Goal: Transaction & Acquisition: Purchase product/service

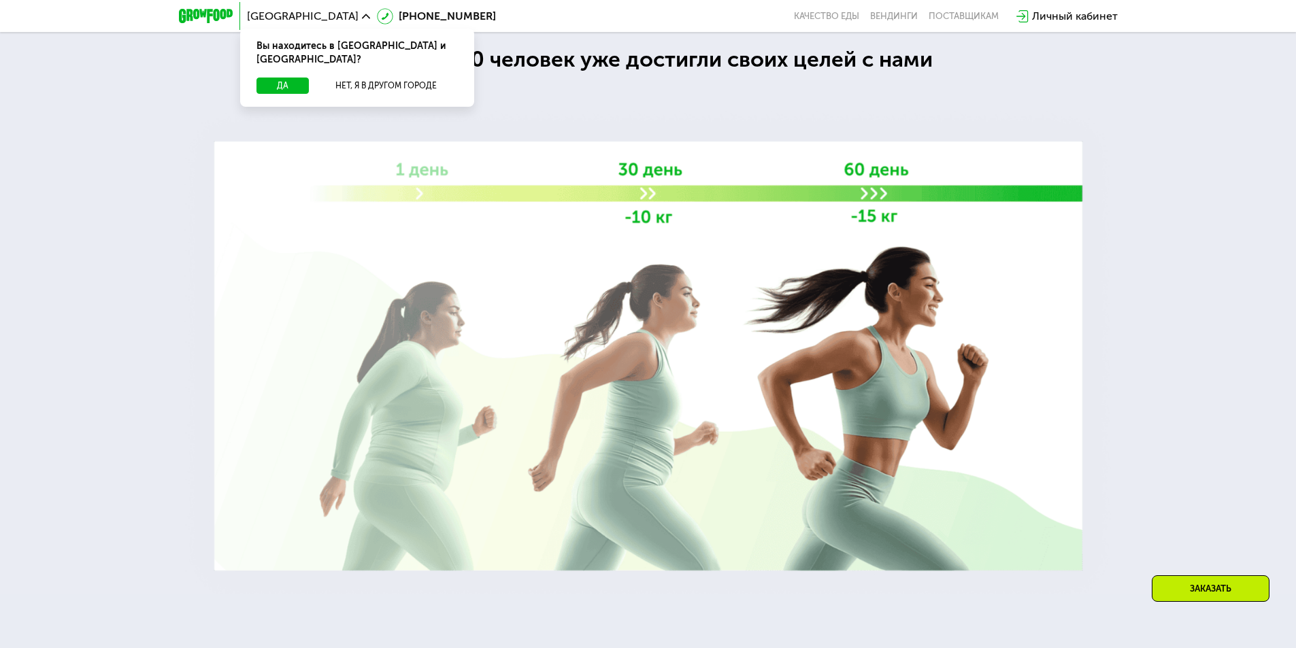
scroll to position [1700, 0]
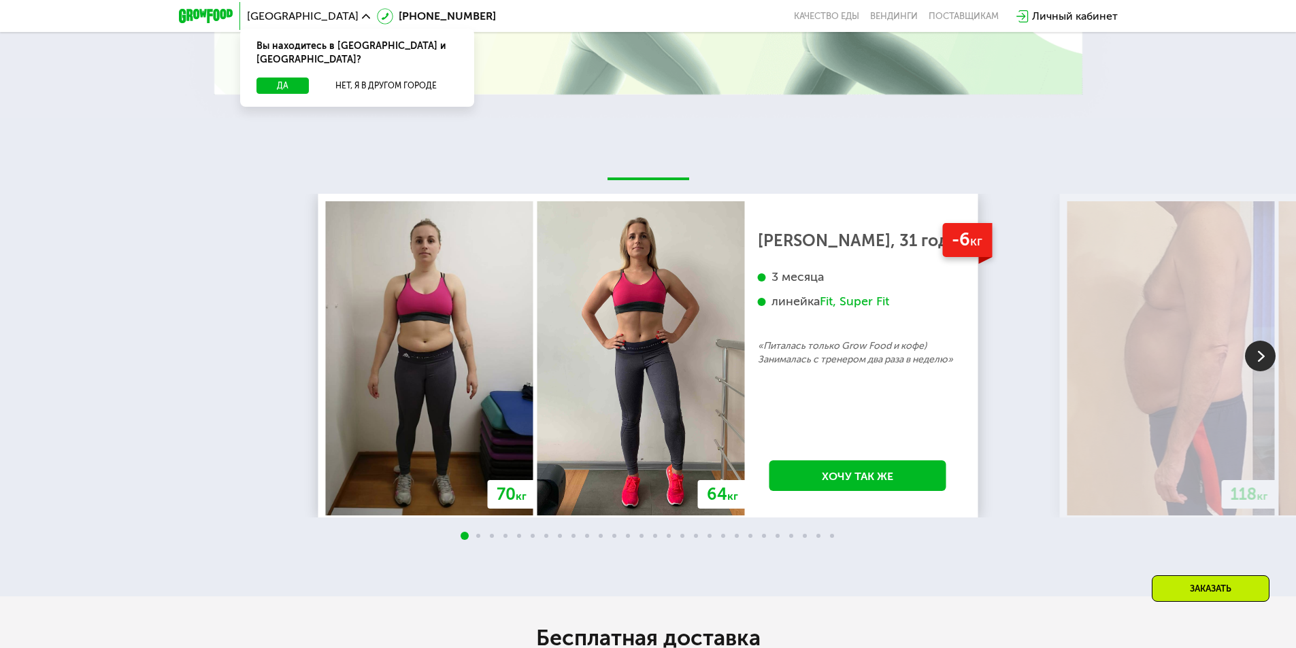
click at [1255, 362] on img at bounding box center [1260, 356] width 31 height 31
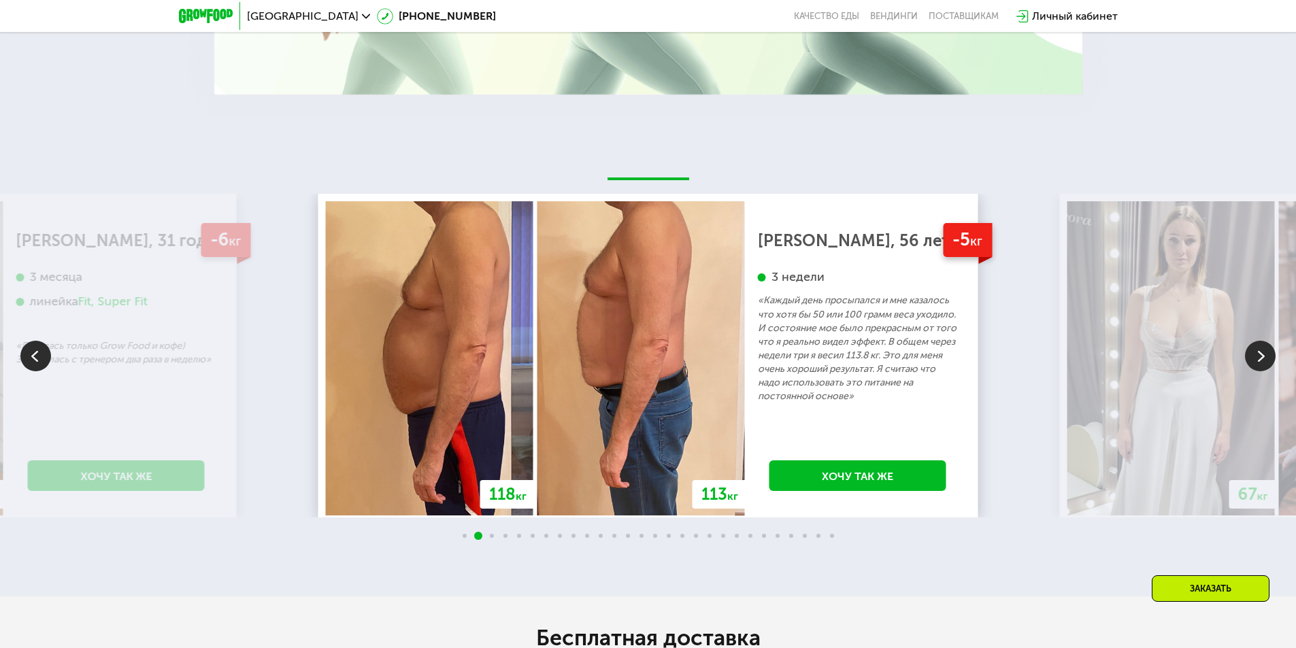
click at [1255, 362] on img at bounding box center [1260, 356] width 31 height 31
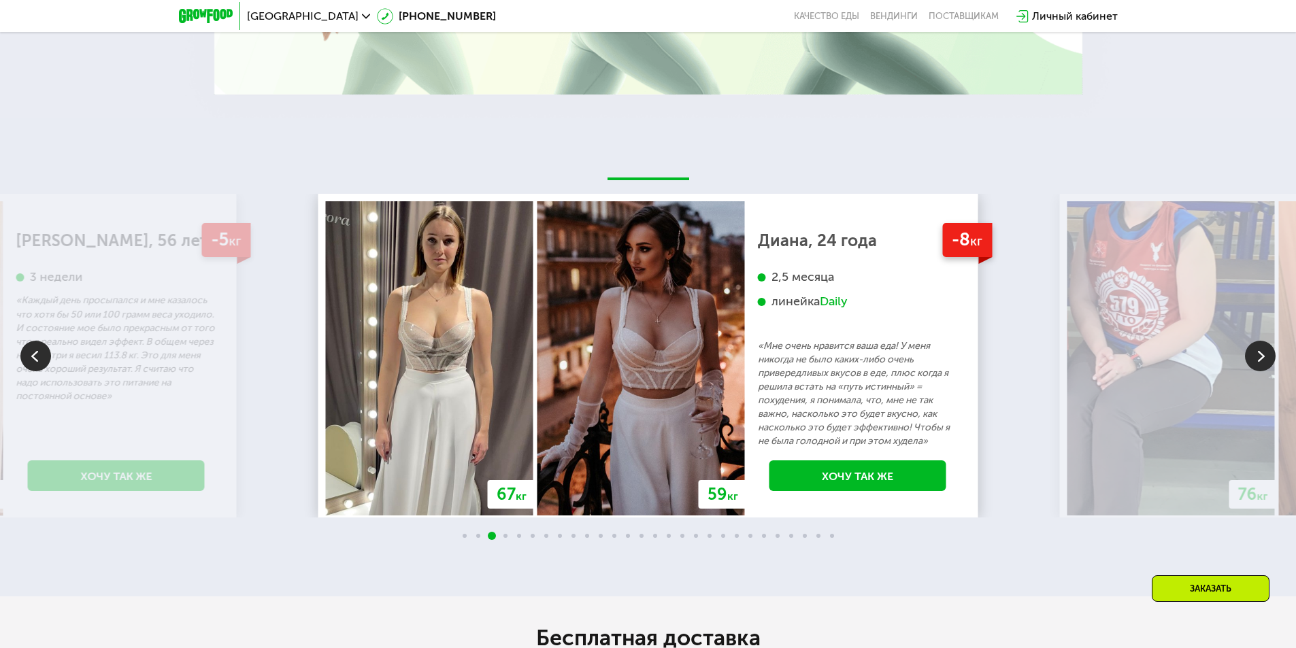
click at [1255, 362] on img at bounding box center [1260, 356] width 31 height 31
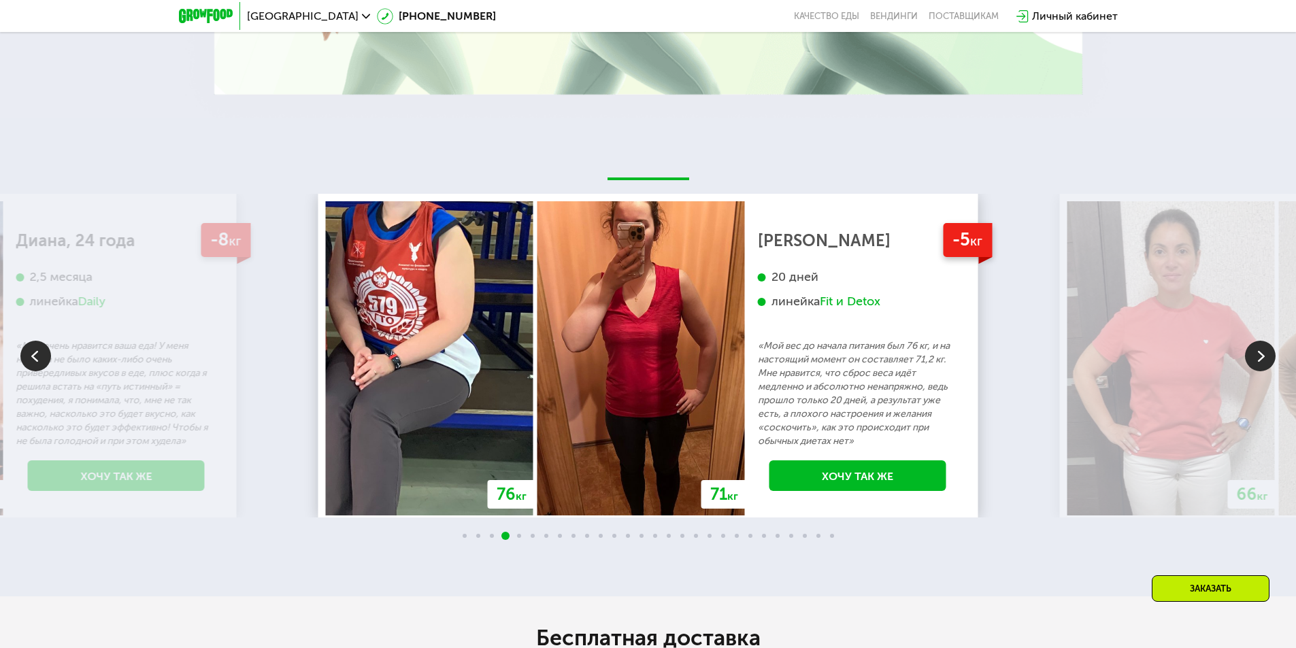
click at [1255, 362] on img at bounding box center [1260, 356] width 31 height 31
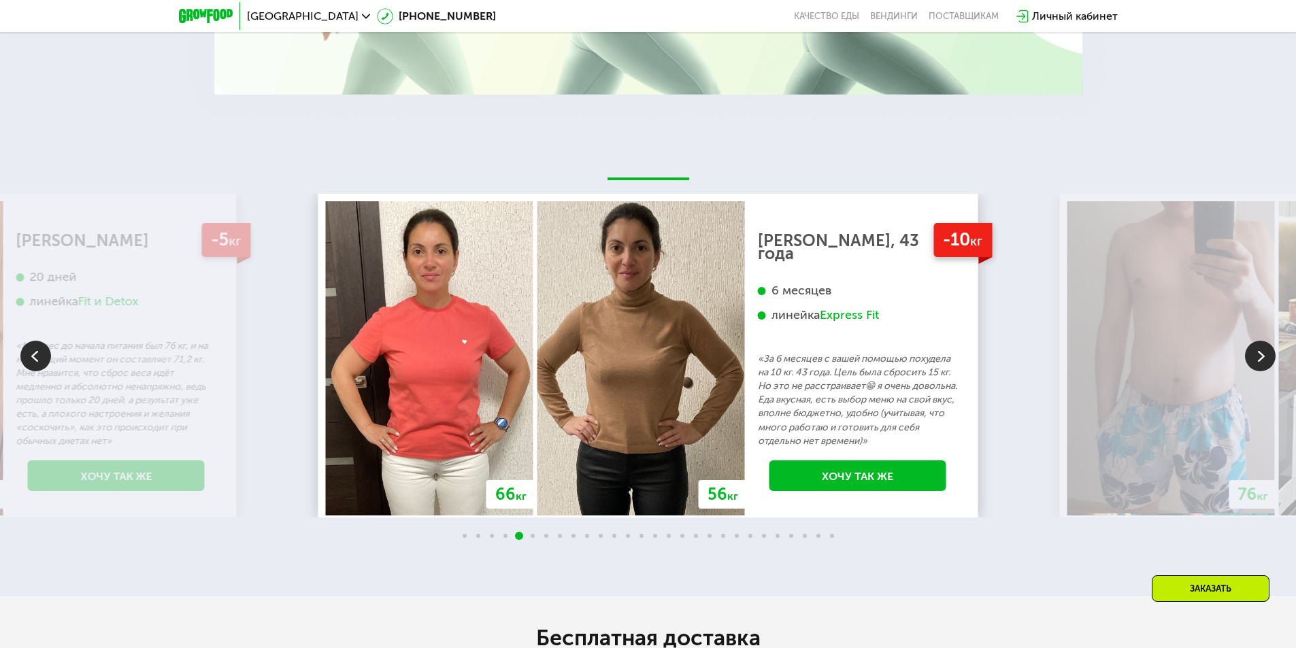
click at [1255, 362] on img at bounding box center [1260, 356] width 31 height 31
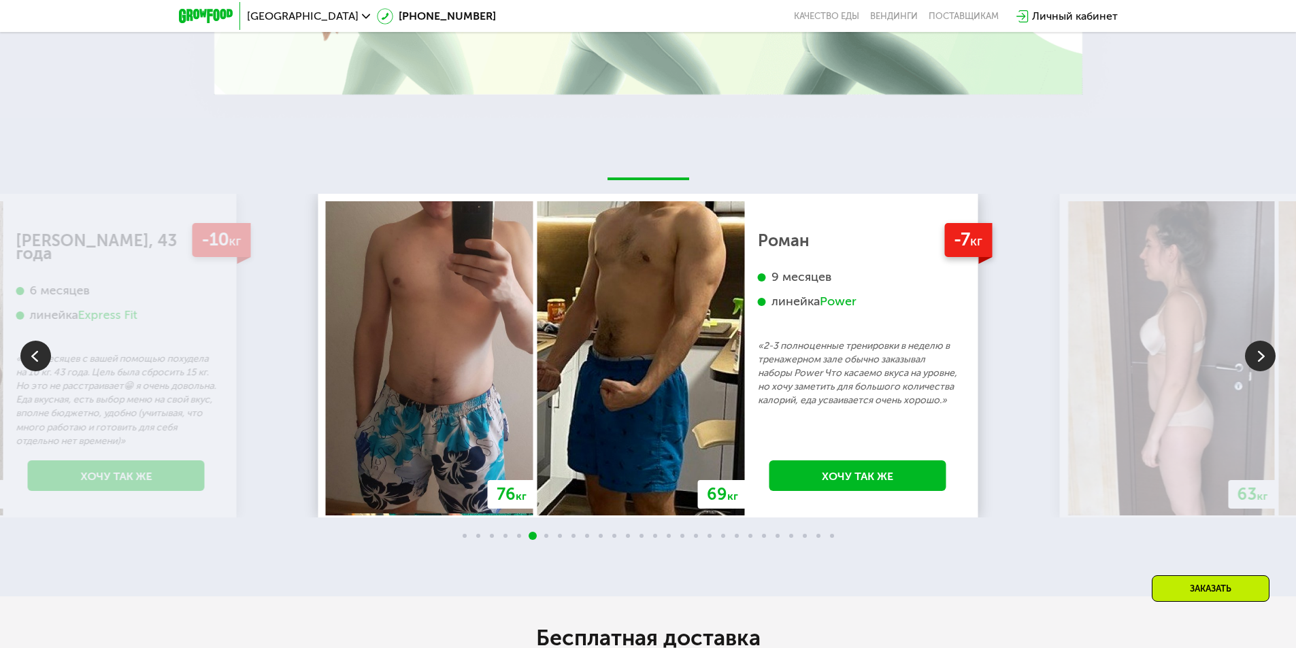
click at [1255, 362] on img at bounding box center [1260, 356] width 31 height 31
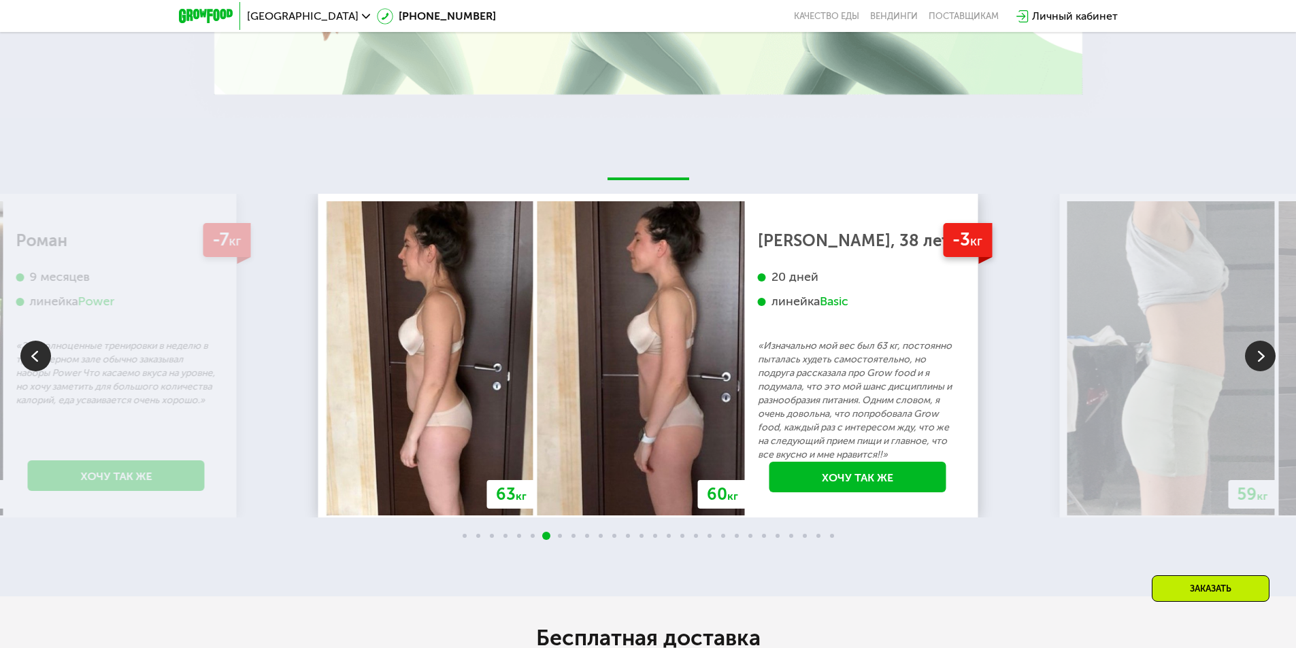
click at [1255, 362] on img at bounding box center [1260, 356] width 31 height 31
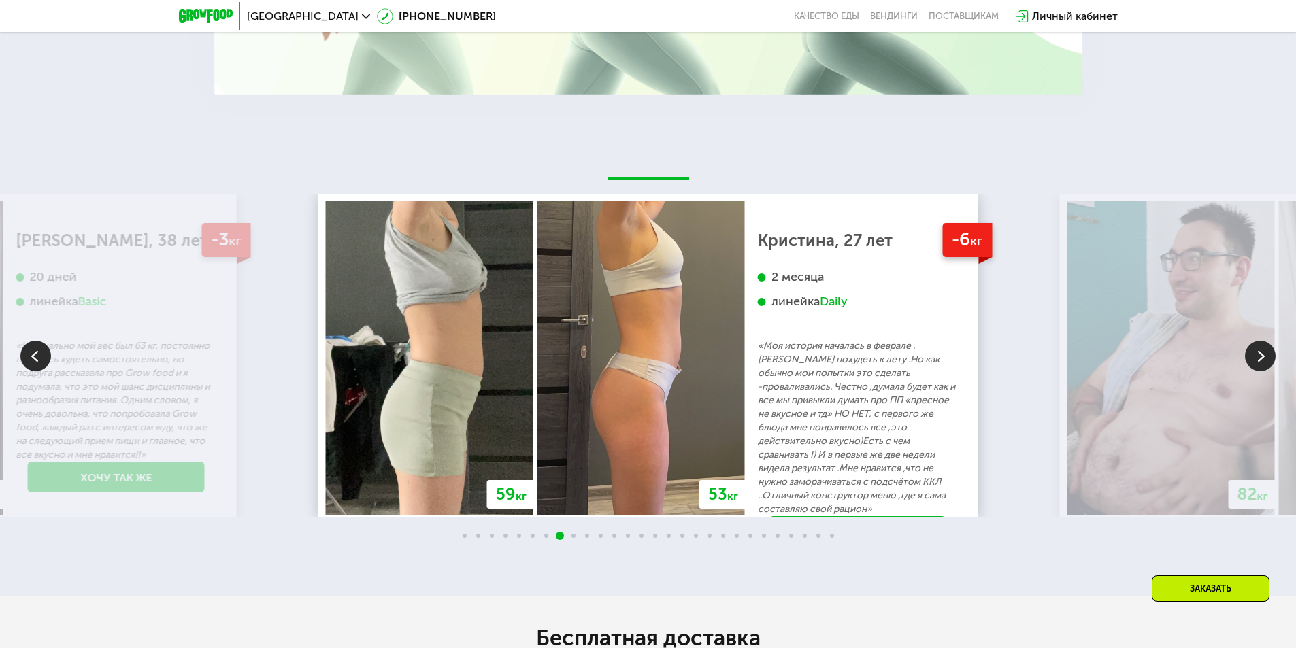
click at [1255, 362] on img at bounding box center [1260, 356] width 31 height 31
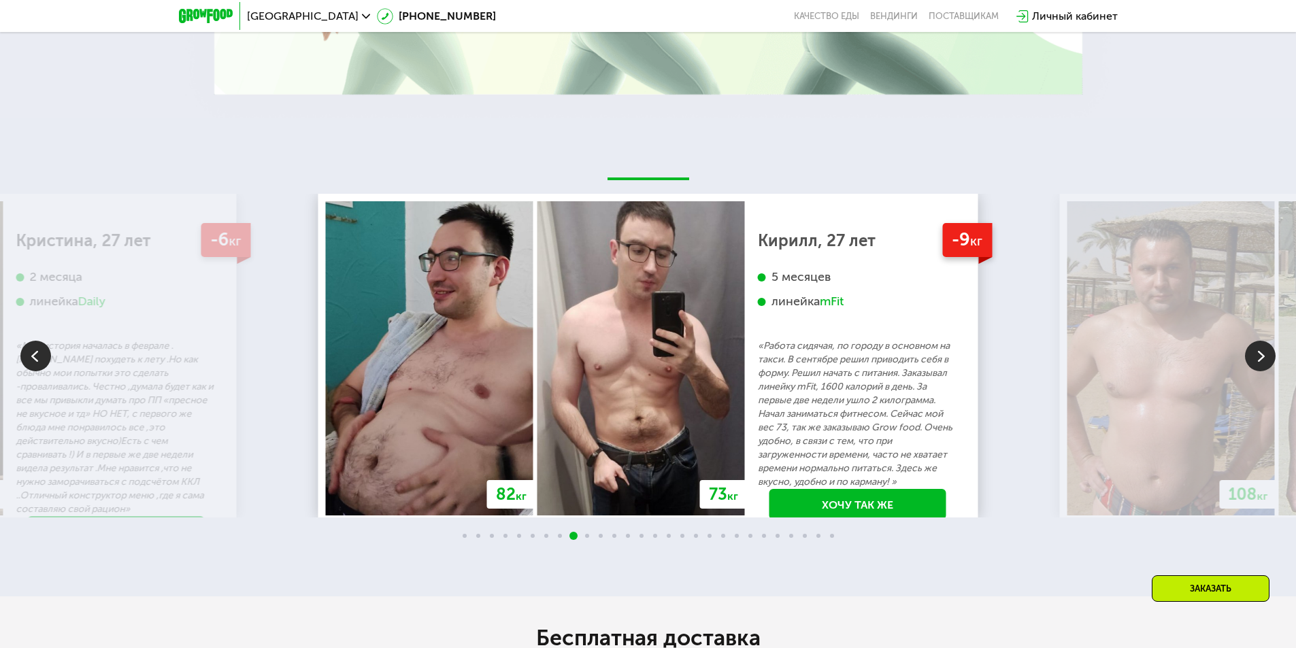
click at [1255, 362] on img at bounding box center [1260, 356] width 31 height 31
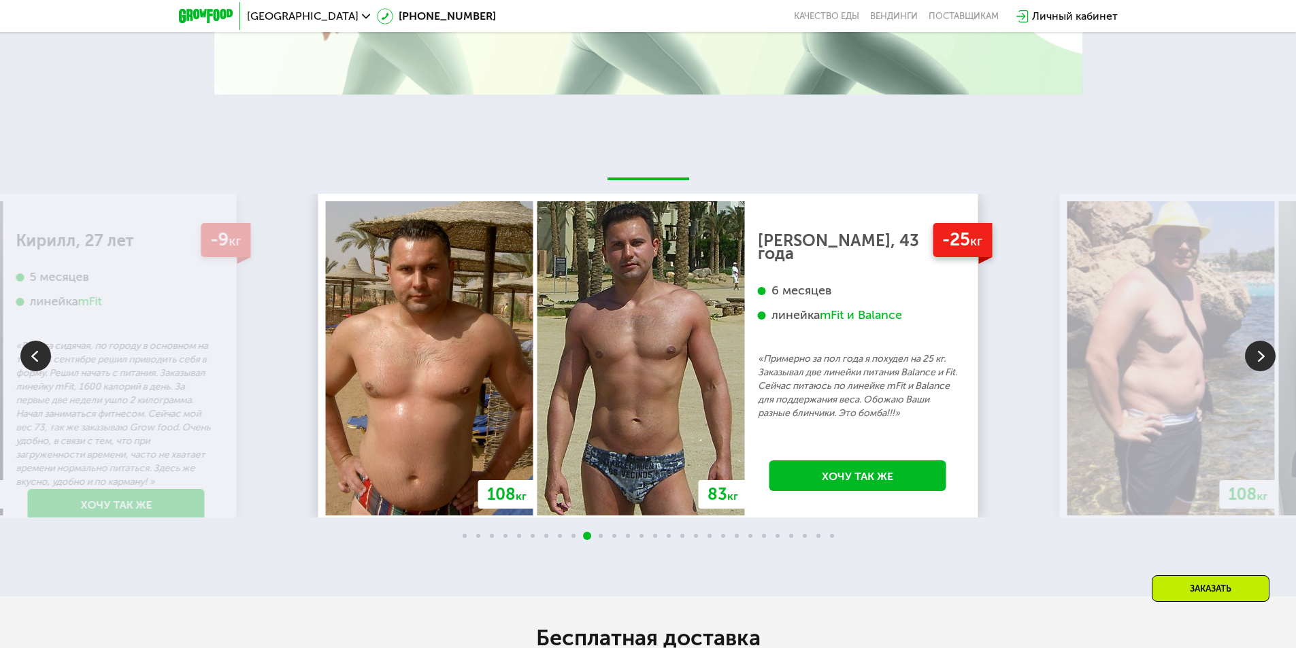
click at [1255, 362] on img at bounding box center [1260, 356] width 31 height 31
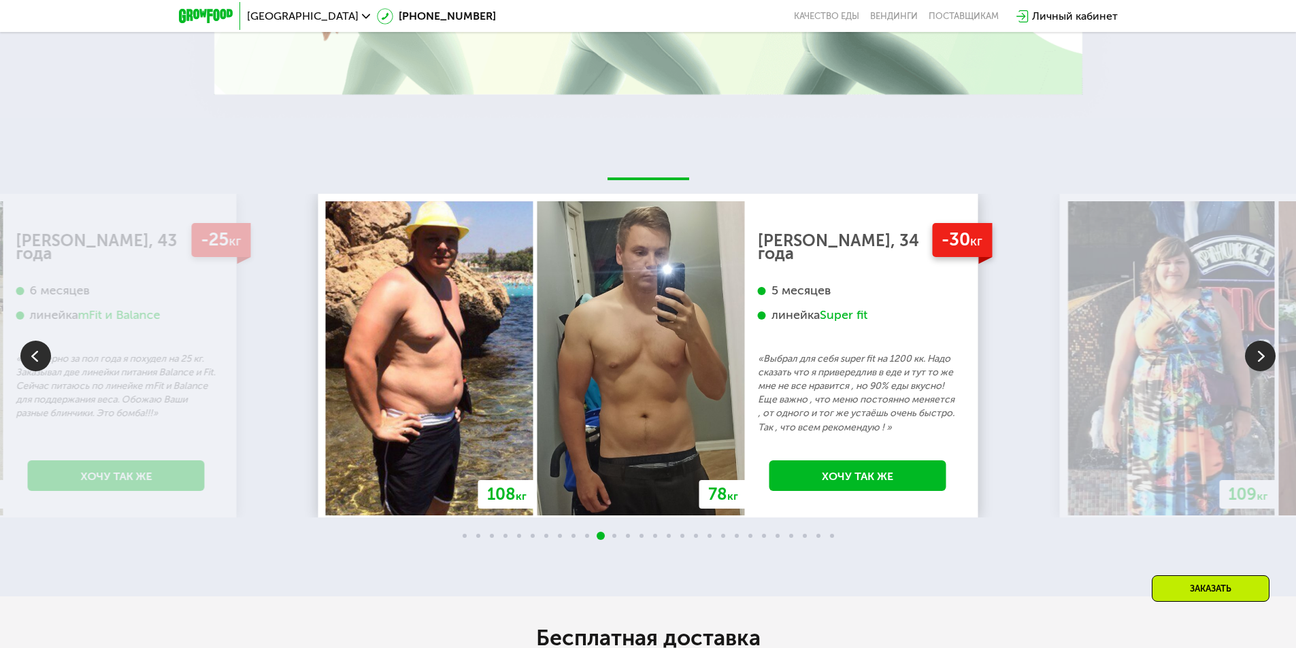
click at [1255, 362] on img at bounding box center [1260, 356] width 31 height 31
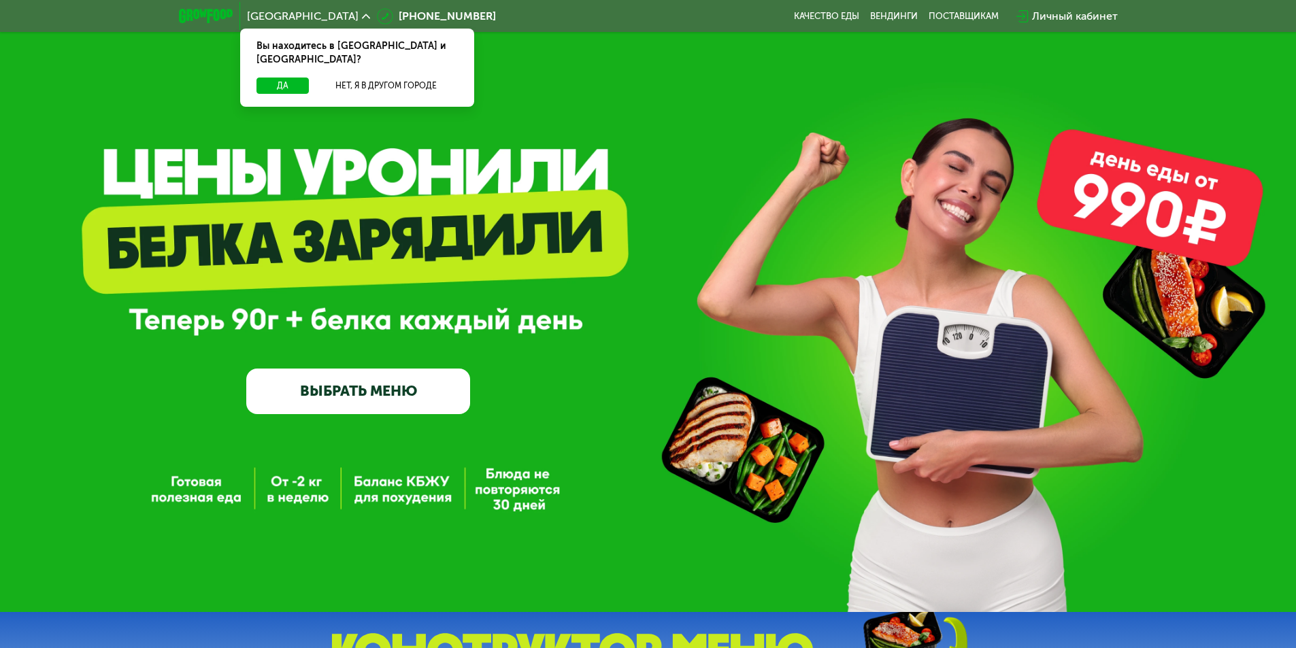
click at [1070, 18] on div "Личный кабинет" at bounding box center [1075, 16] width 86 height 16
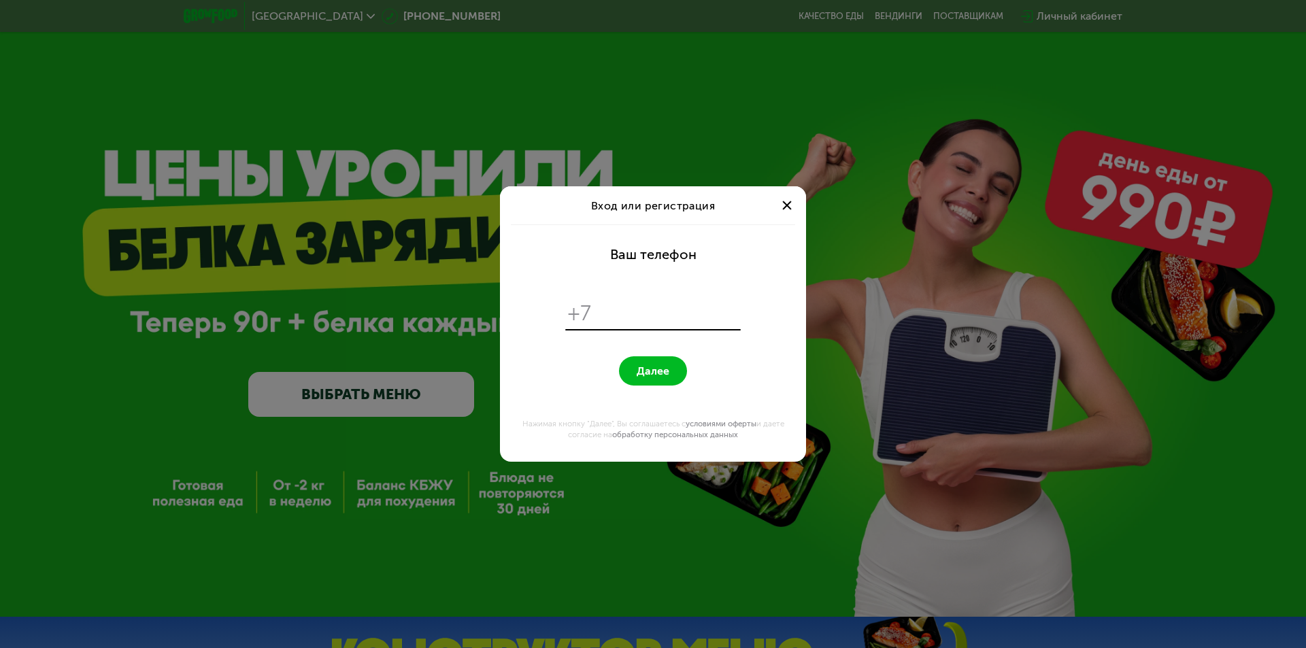
click at [634, 315] on input "tel" at bounding box center [667, 314] width 139 height 26
type input "**********"
click at [660, 364] on button "Далее" at bounding box center [653, 370] width 68 height 29
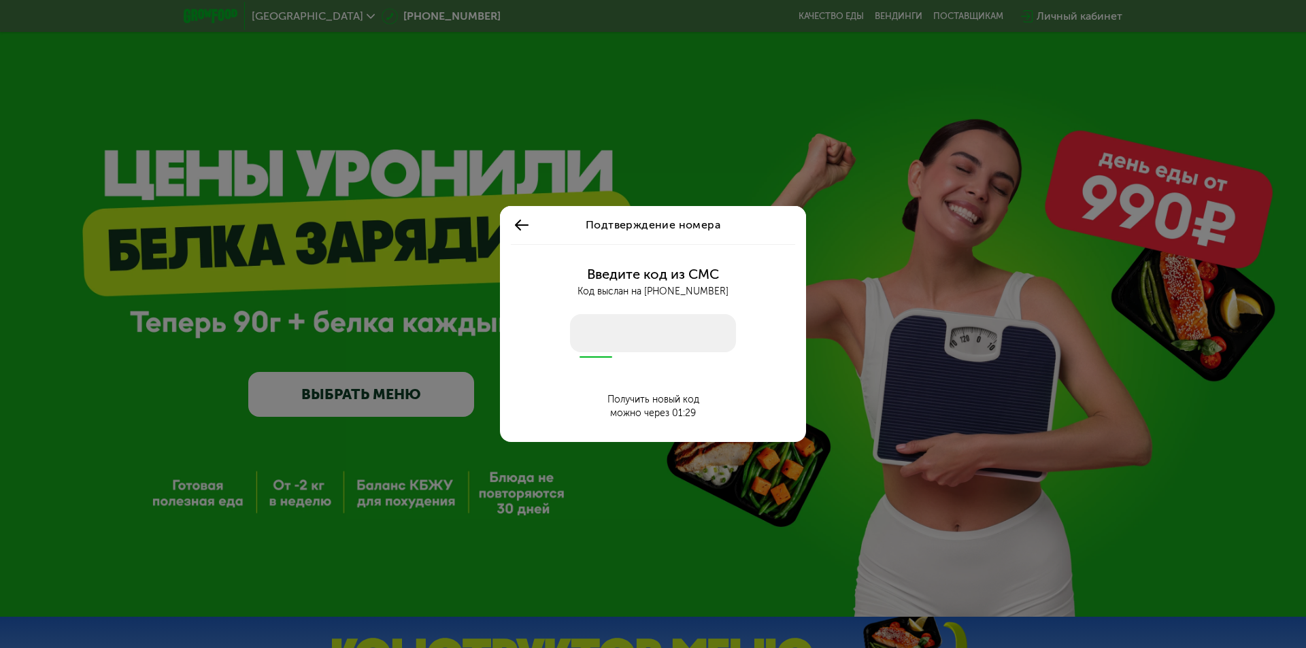
click at [638, 337] on input "number" at bounding box center [653, 333] width 166 height 38
type input "****"
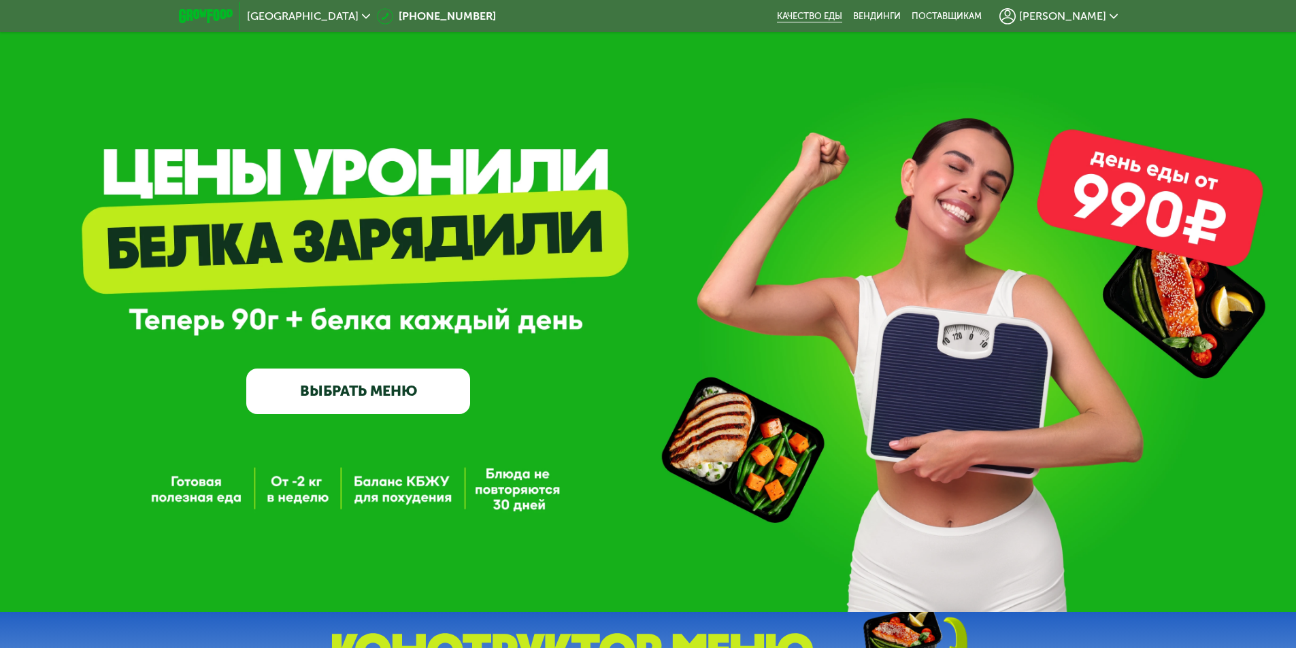
click at [842, 16] on link "Качество еды" at bounding box center [809, 16] width 65 height 11
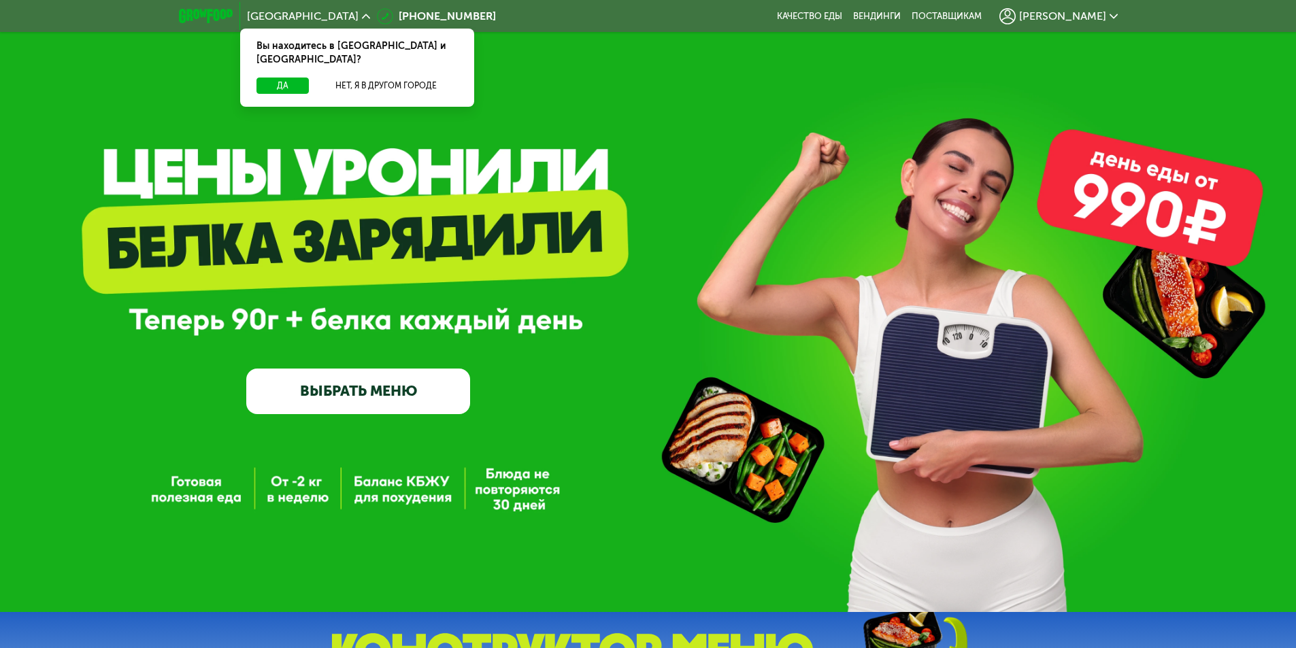
click at [392, 379] on link "ВЫБРАТЬ МЕНЮ" at bounding box center [358, 391] width 224 height 45
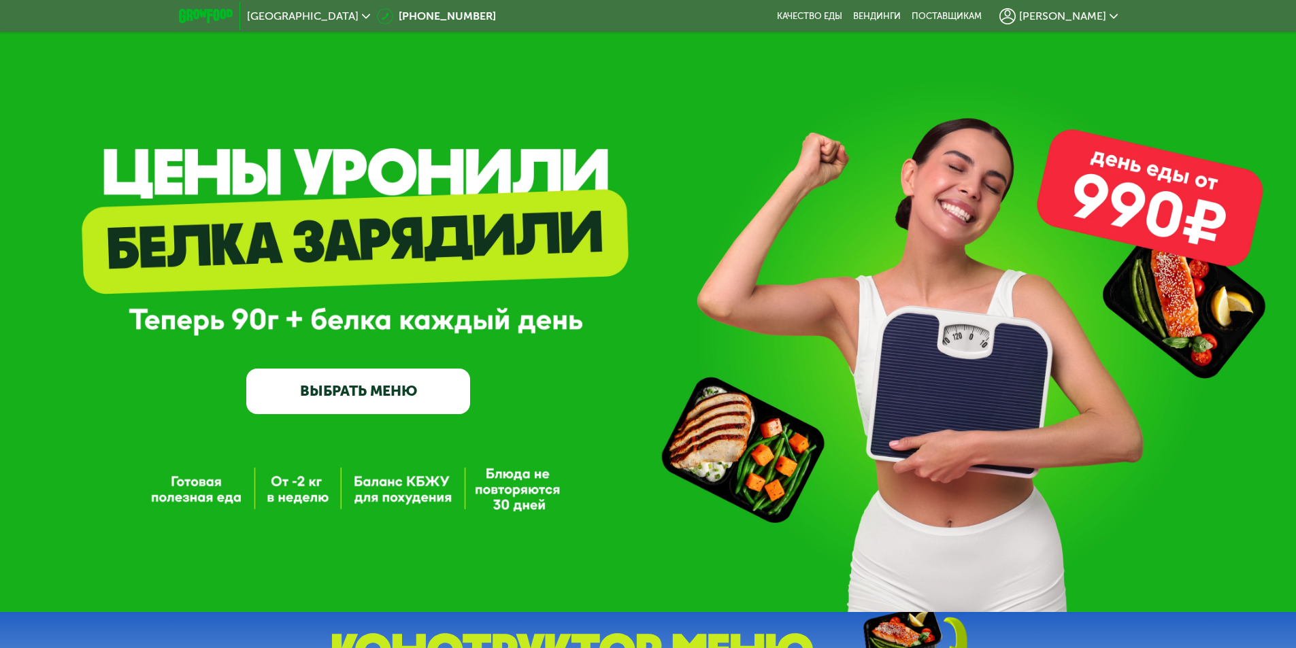
click at [352, 403] on link "ВЫБРАТЬ МЕНЮ" at bounding box center [358, 391] width 224 height 45
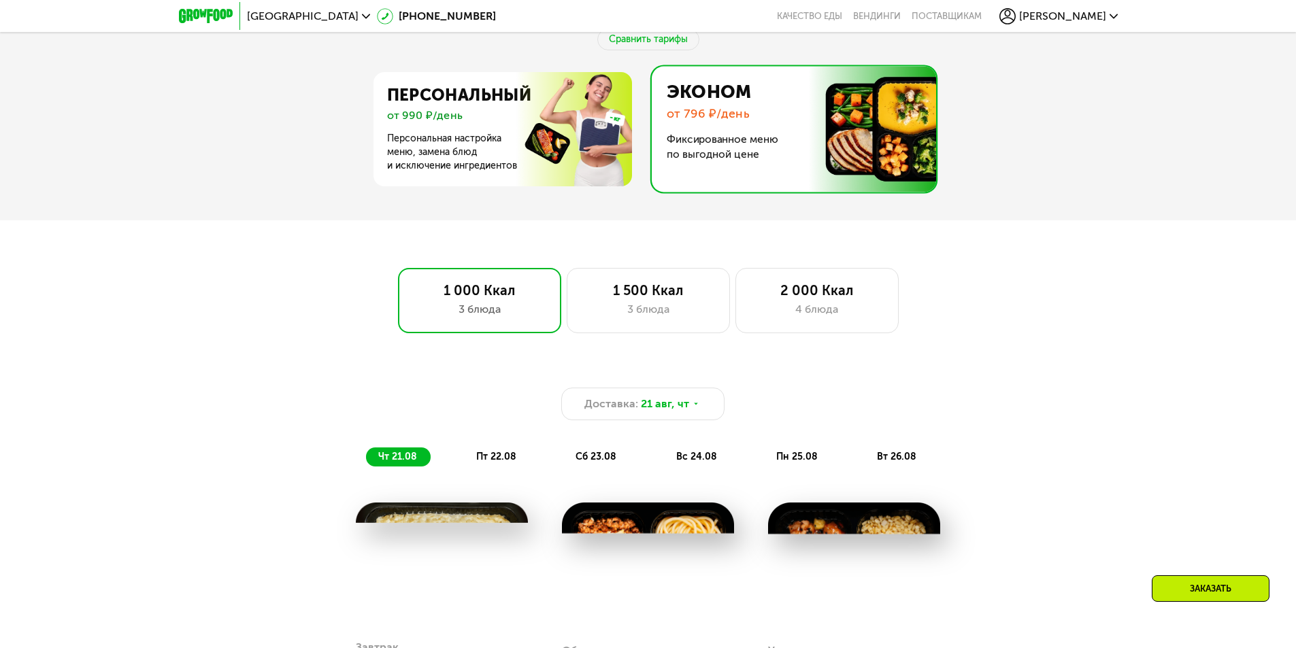
scroll to position [952, 0]
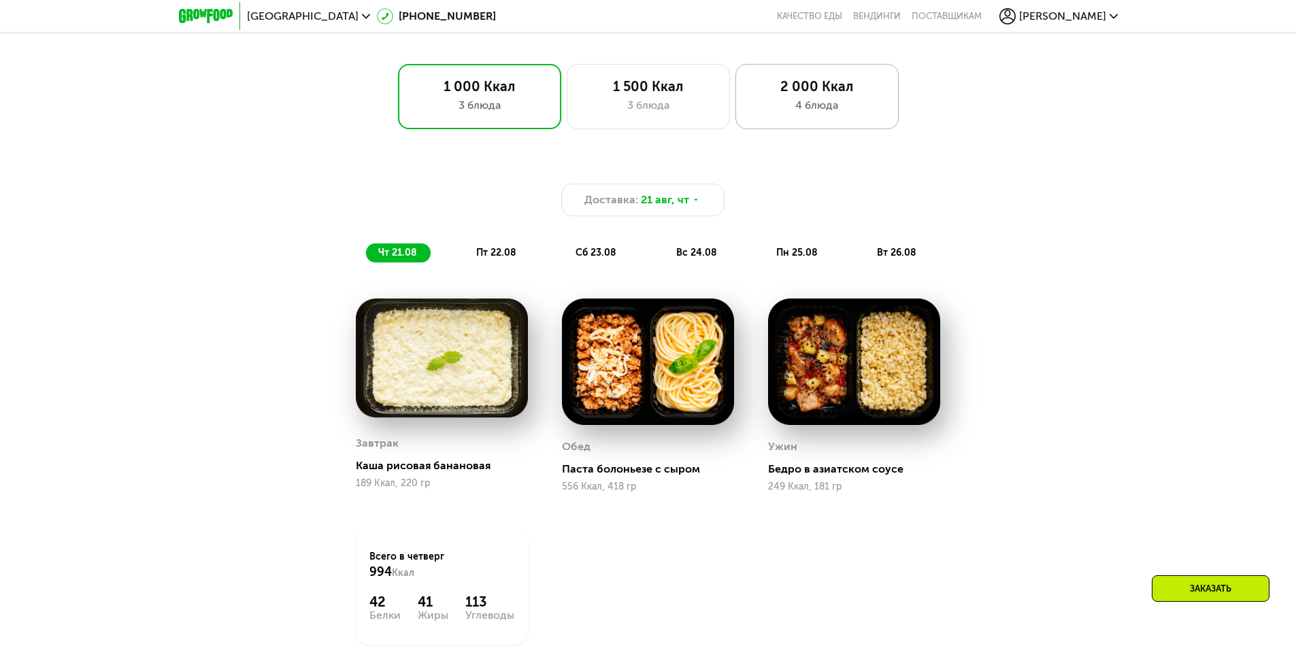
click at [793, 114] on div "4 блюда" at bounding box center [816, 105] width 135 height 16
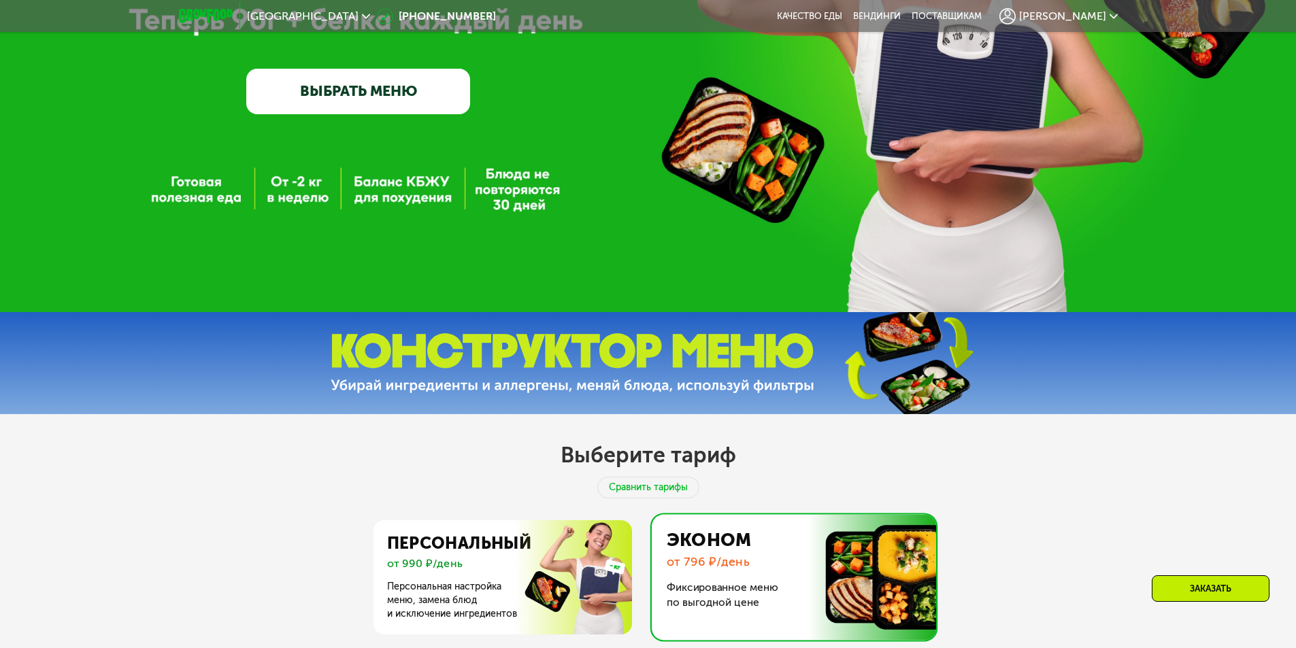
scroll to position [408, 0]
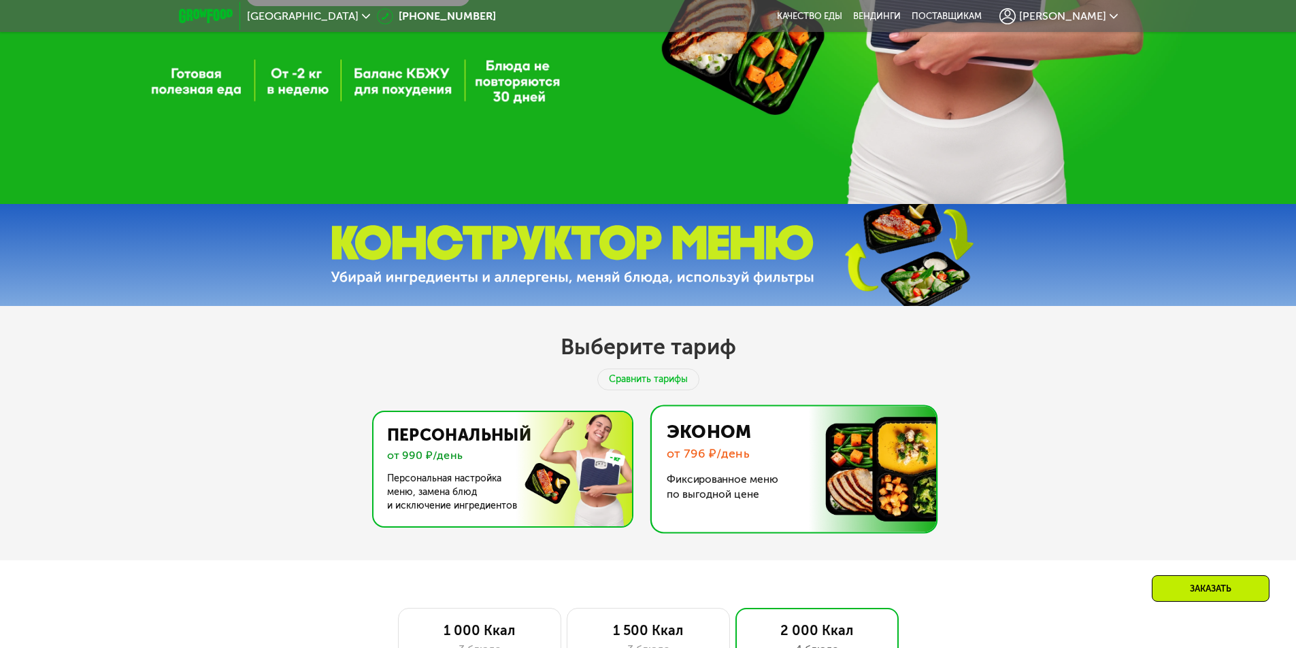
click at [566, 445] on img at bounding box center [499, 469] width 265 height 114
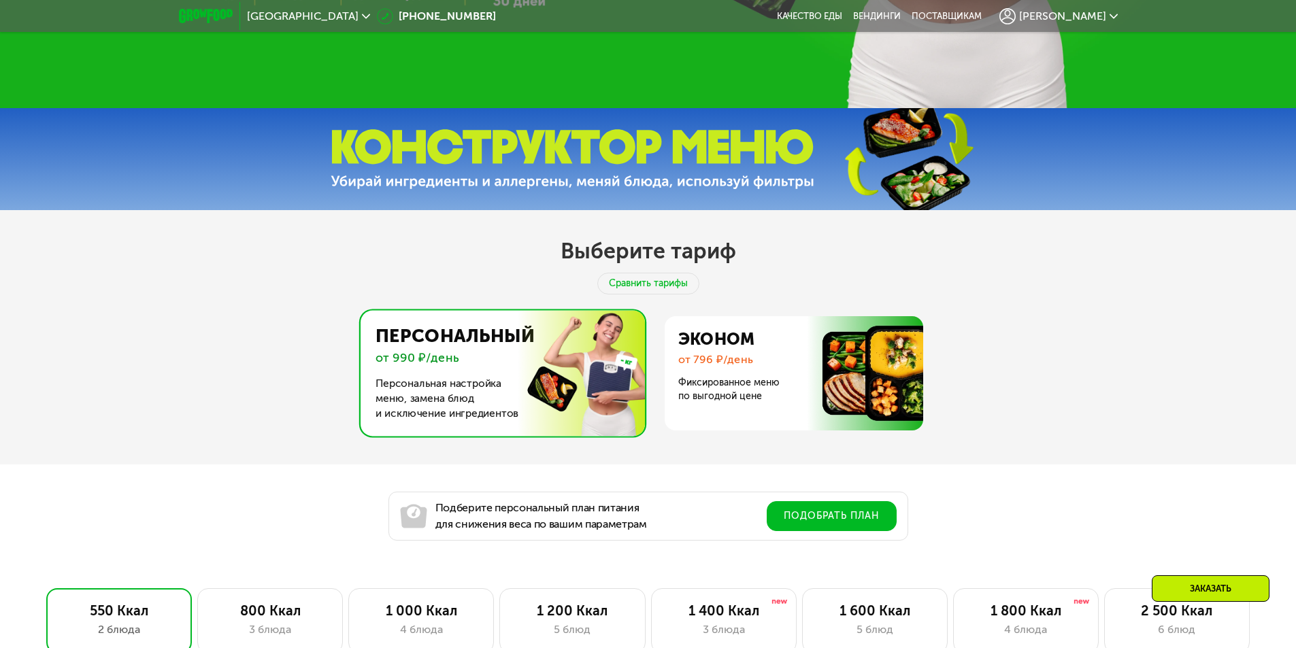
scroll to position [612, 0]
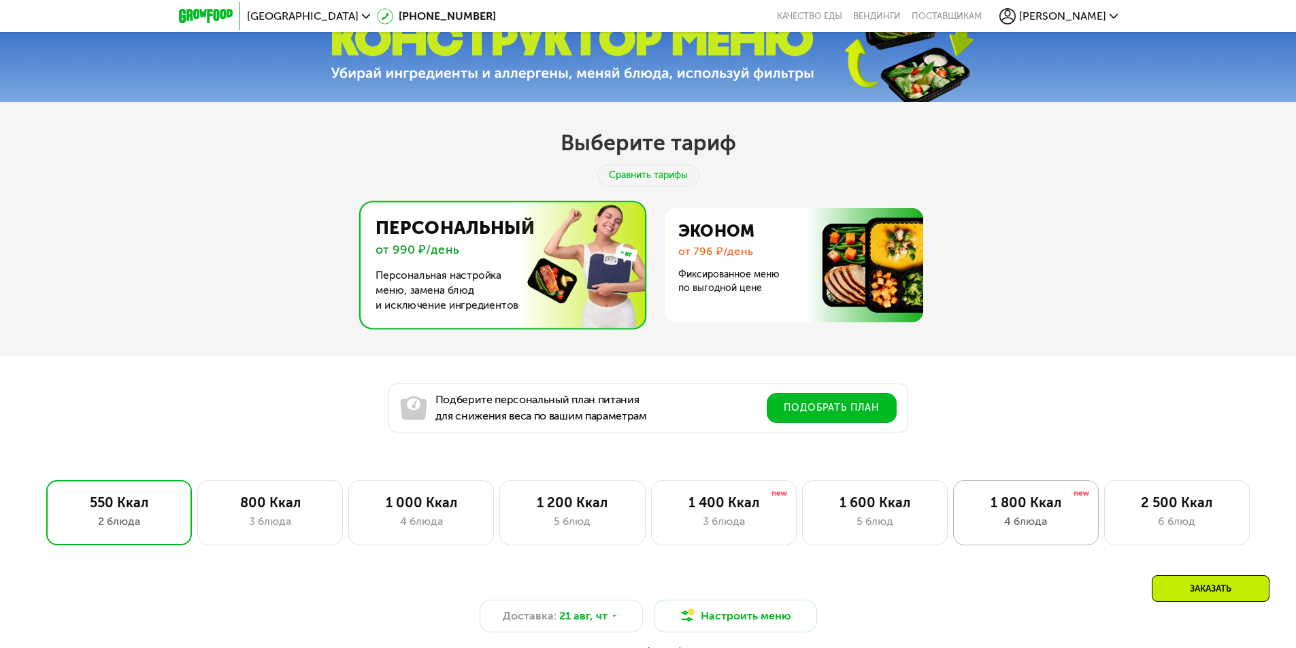
click at [1060, 510] on div "1 800 Ккал" at bounding box center [1025, 502] width 117 height 16
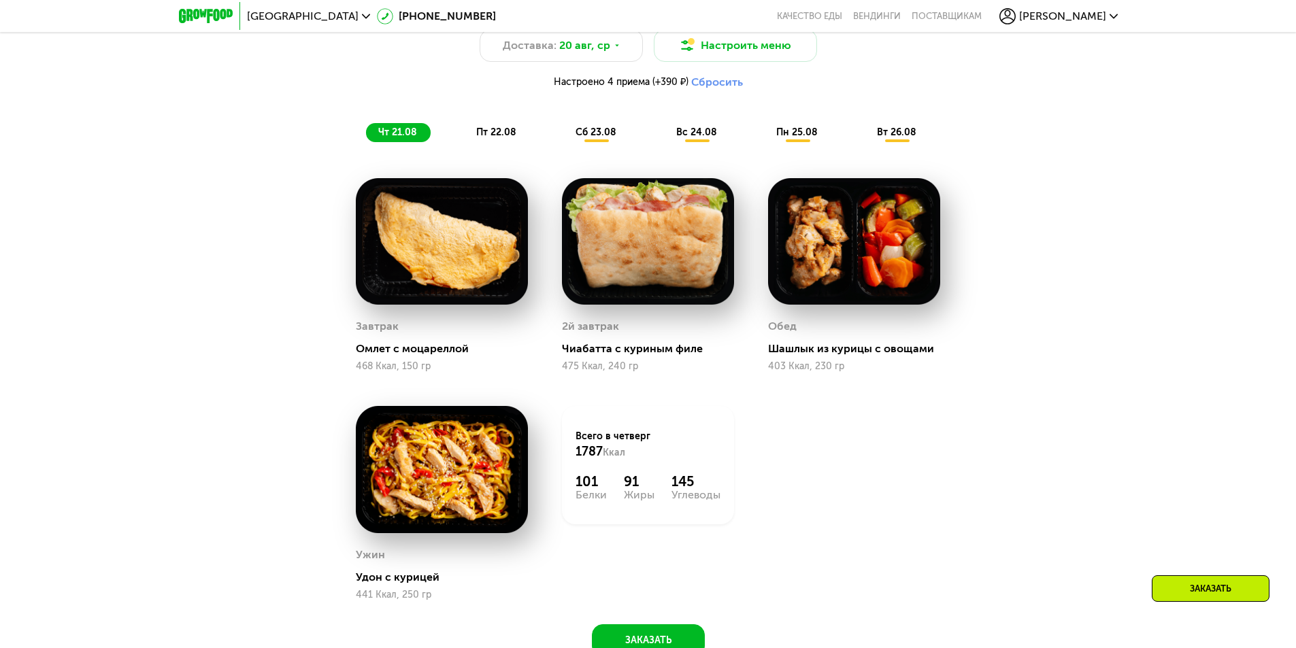
scroll to position [1224, 0]
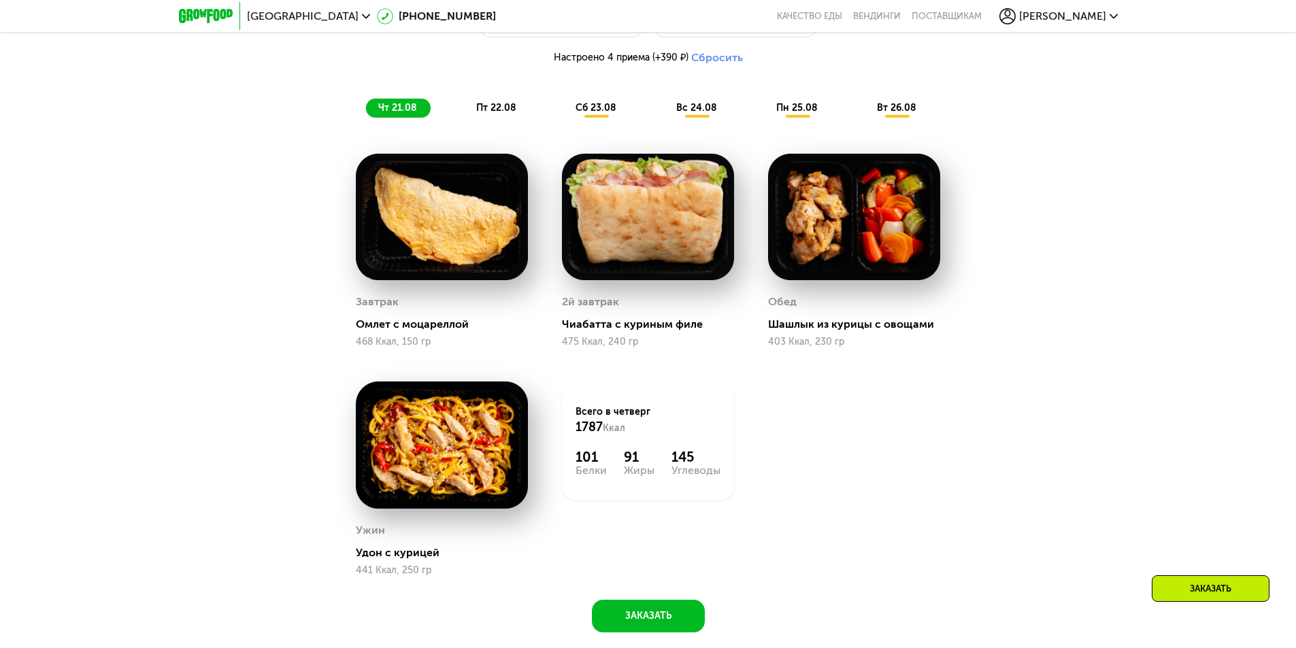
click at [651, 238] on img at bounding box center [648, 217] width 172 height 127
click at [563, 104] on div "пт 22.08" at bounding box center [596, 108] width 67 height 19
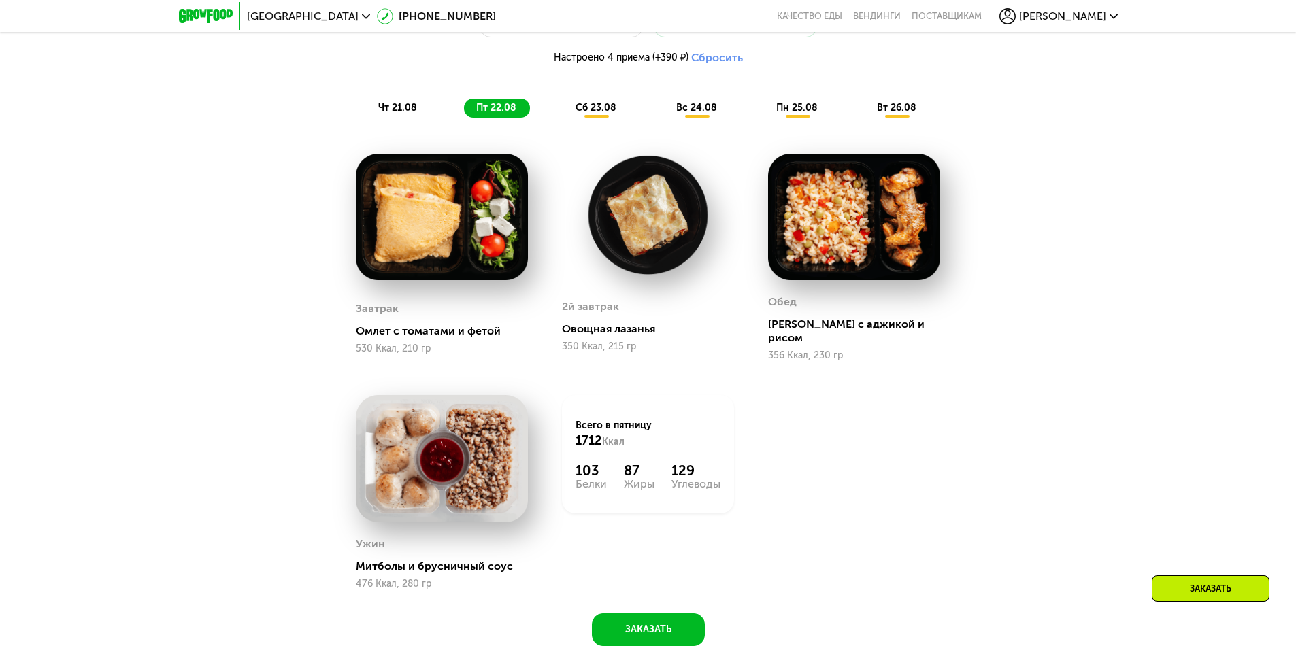
click at [592, 114] on span "сб 23.08" at bounding box center [595, 108] width 41 height 12
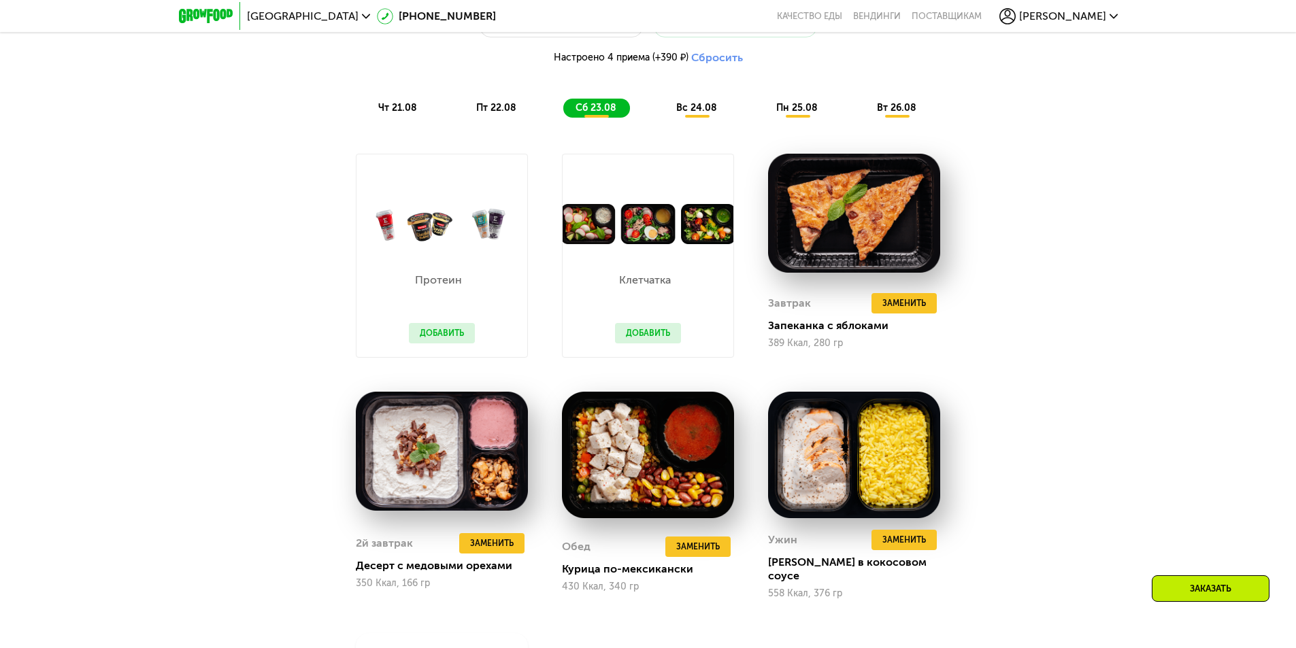
click at [686, 112] on span "вс 24.08" at bounding box center [696, 108] width 41 height 12
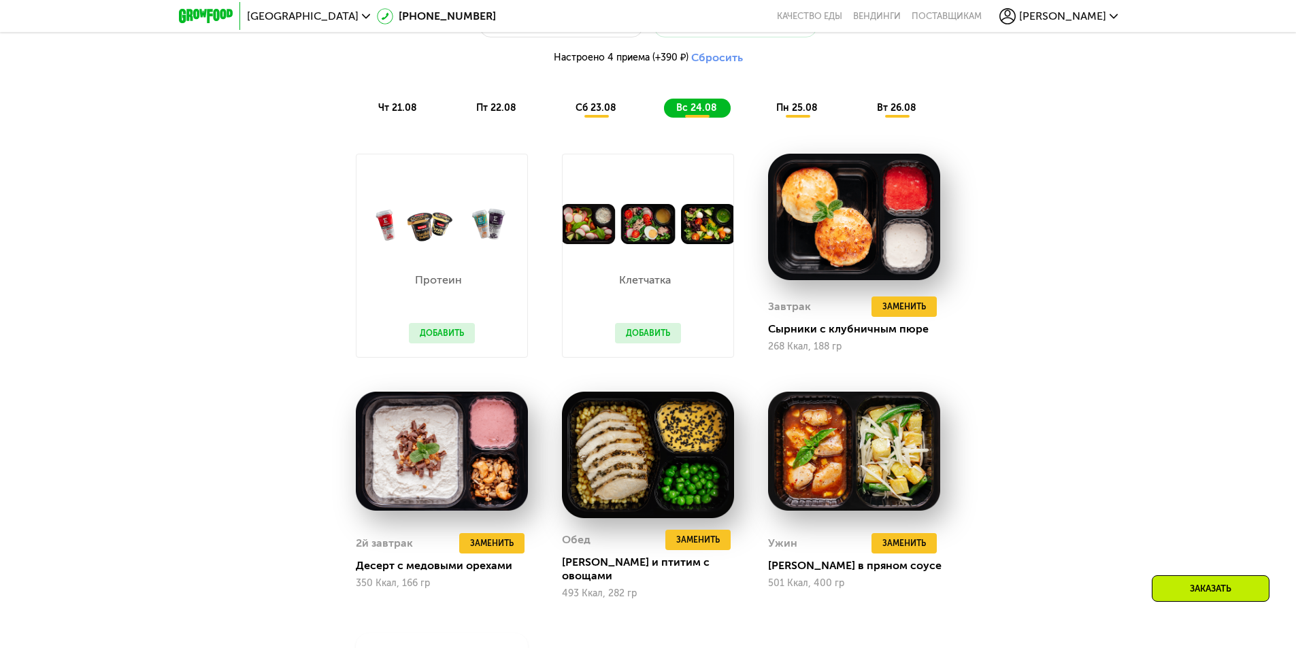
click at [813, 107] on span "пн 25.08" at bounding box center [796, 108] width 41 height 12
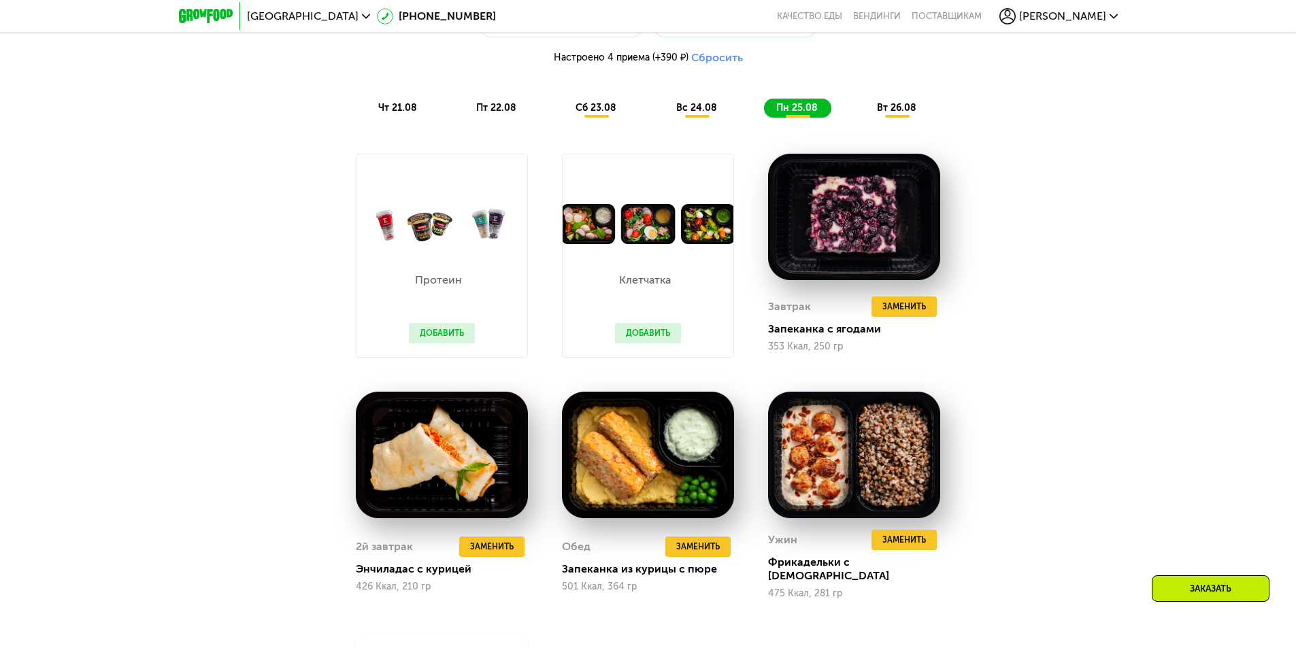
click at [892, 106] on span "вт 26.08" at bounding box center [896, 108] width 39 height 12
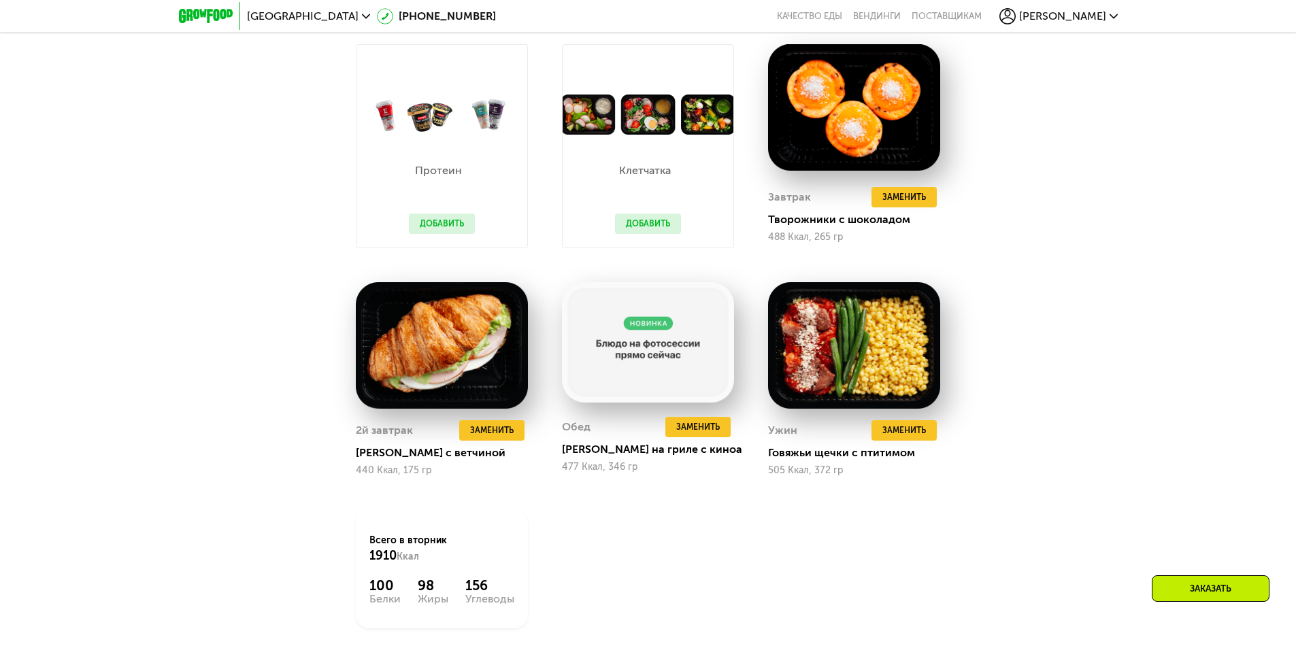
scroll to position [1428, 0]
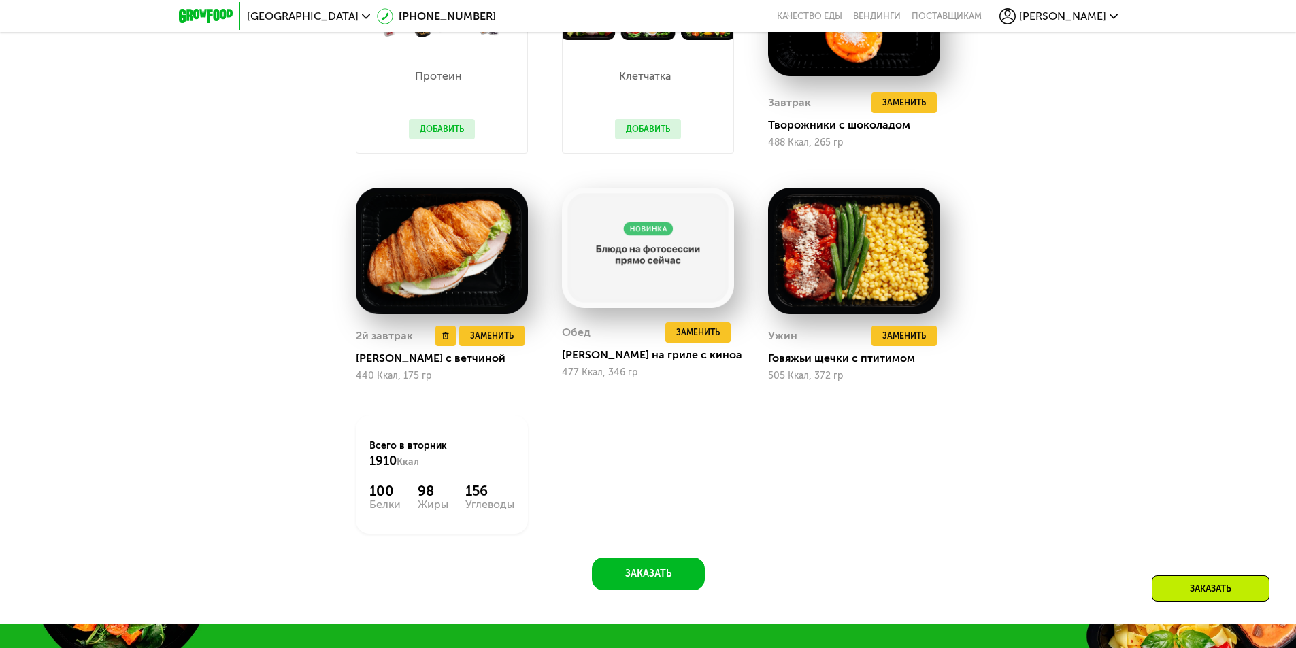
click at [416, 246] on img at bounding box center [442, 251] width 172 height 127
